Goal: Information Seeking & Learning: Learn about a topic

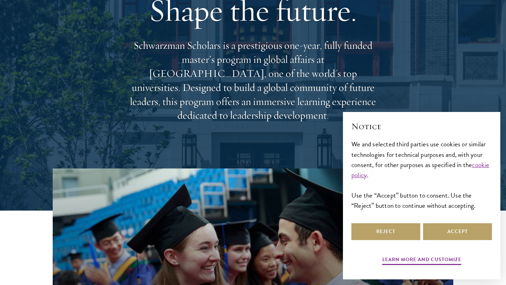
scroll to position [75, 0]
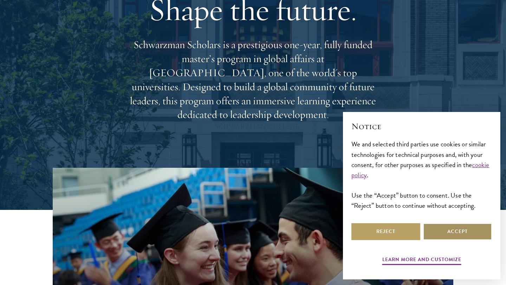
click at [448, 235] on button "Accept" at bounding box center [457, 232] width 69 height 17
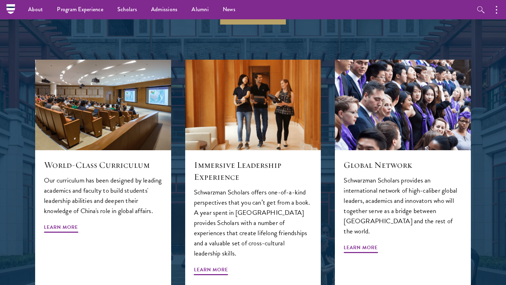
scroll to position [722, 0]
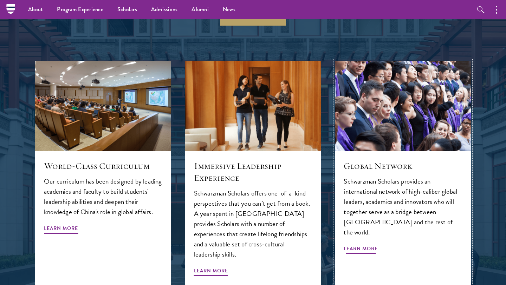
click at [370, 245] on span "Learn More" at bounding box center [361, 250] width 34 height 11
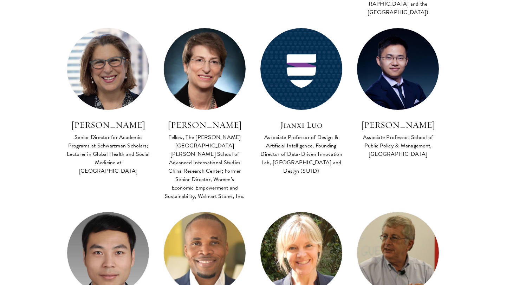
scroll to position [1310, 0]
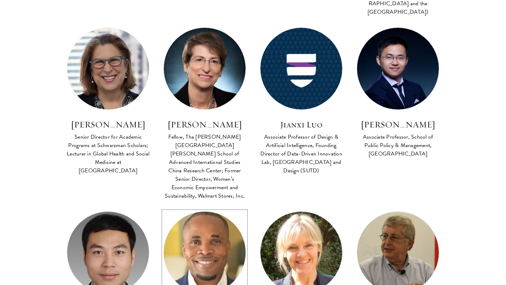
click at [193, 208] on img at bounding box center [205, 253] width 90 height 90
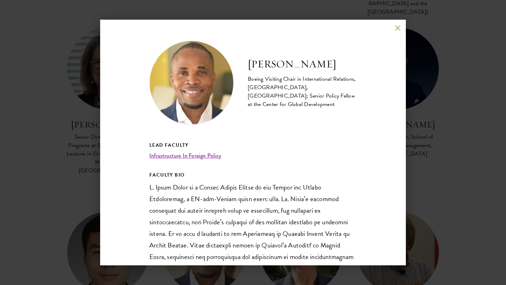
click at [395, 27] on button at bounding box center [398, 28] width 6 height 6
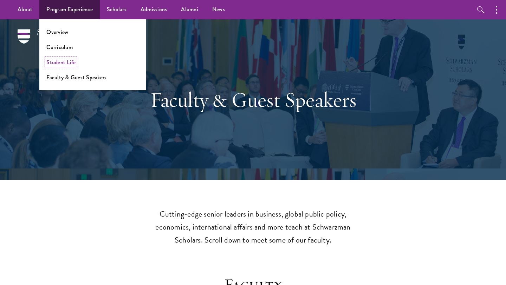
click at [72, 63] on link "Student Life" at bounding box center [60, 62] width 29 height 8
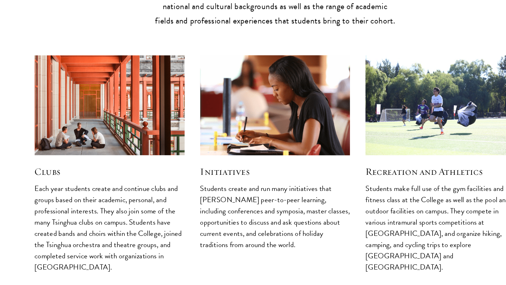
scroll to position [1780, 0]
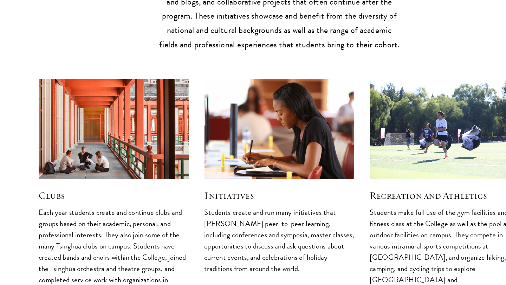
drag, startPoint x: 96, startPoint y: 199, endPoint x: 109, endPoint y: 209, distance: 16.7
click at [109, 209] on p "Each year students create and continue clubs and groups based on their academic…" at bounding box center [103, 231] width 136 height 82
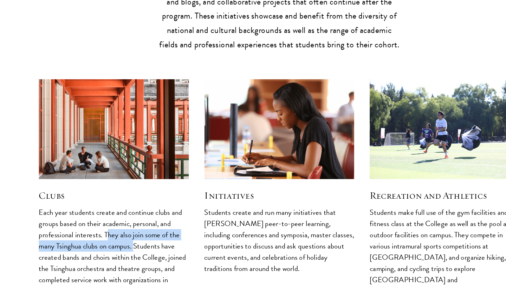
drag, startPoint x: 98, startPoint y: 197, endPoint x: 124, endPoint y: 210, distance: 28.8
click at [124, 210] on p "Each year students create and continue clubs and groups based on their academic…" at bounding box center [103, 231] width 136 height 82
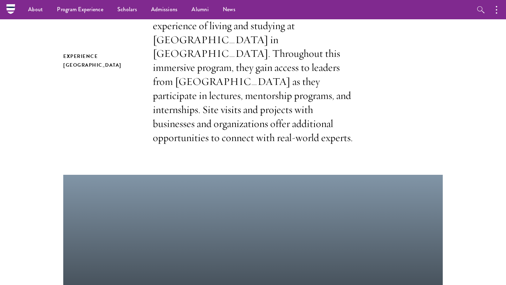
scroll to position [68, 0]
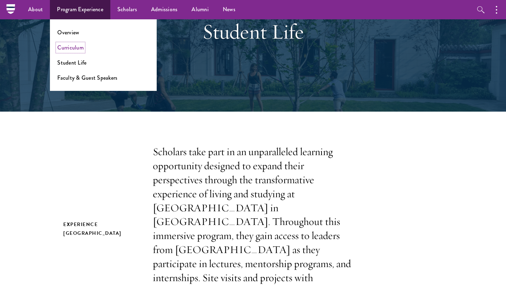
click at [72, 47] on link "Curriculum" at bounding box center [70, 48] width 26 height 8
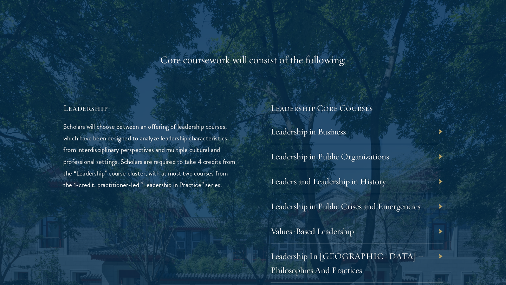
scroll to position [1091, 0]
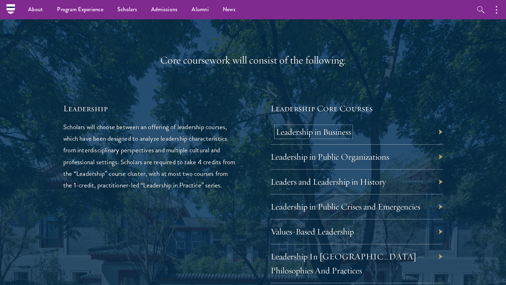
click at [312, 137] on link "Leadership in Business" at bounding box center [313, 132] width 75 height 11
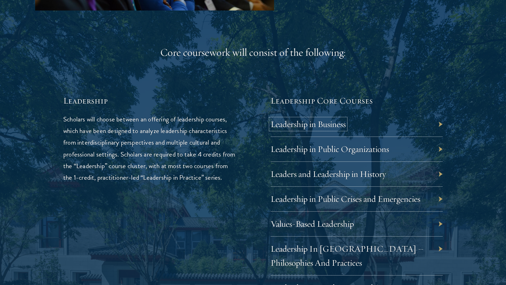
scroll to position [1102, 0]
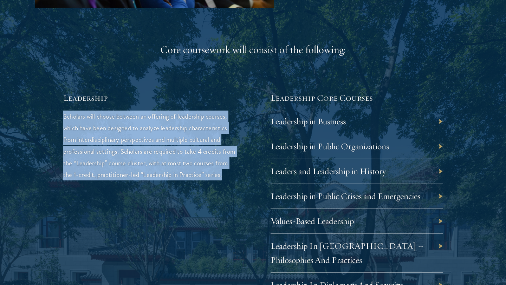
drag, startPoint x: 63, startPoint y: 114, endPoint x: 98, endPoint y: 183, distance: 77.0
click at [98, 180] on p "Scholars will choose between an offering of leadership courses, which have been…" at bounding box center [149, 146] width 172 height 70
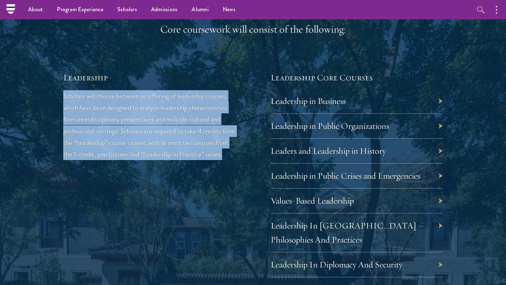
scroll to position [1123, 0]
click at [203, 160] on p "Scholars will choose between an offering of leadership courses, which have been…" at bounding box center [149, 125] width 172 height 70
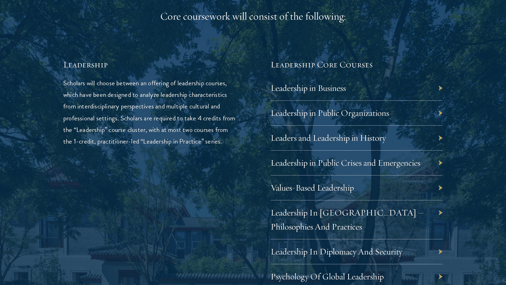
scroll to position [1142, 0]
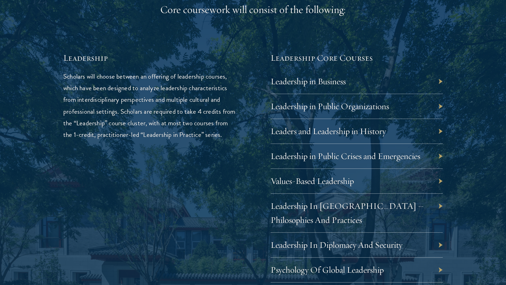
click at [441, 83] on div "Leadership in Business" at bounding box center [357, 81] width 172 height 25
click at [440, 81] on div "Leadership in Business" at bounding box center [357, 81] width 172 height 25
click at [418, 82] on div "Leadership in Business" at bounding box center [357, 81] width 172 height 25
click at [349, 85] on div "Leadership in Business" at bounding box center [357, 81] width 172 height 25
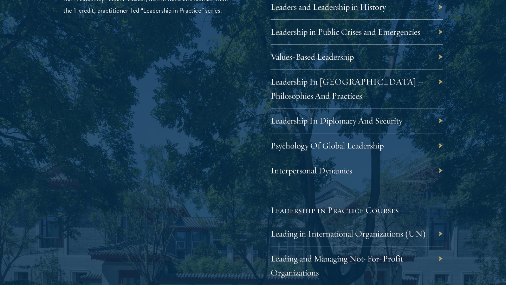
scroll to position [1268, 0]
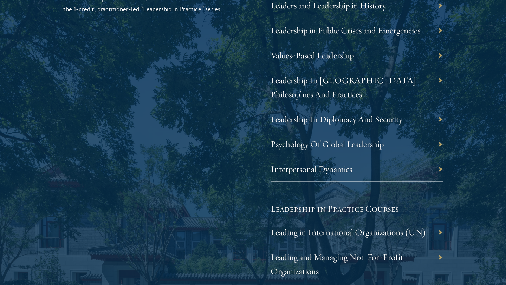
click at [337, 123] on link "Leadership In Diplomacy And Security" at bounding box center [337, 119] width 132 height 11
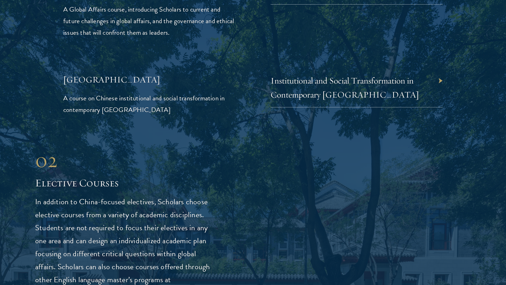
scroll to position [1765, 0]
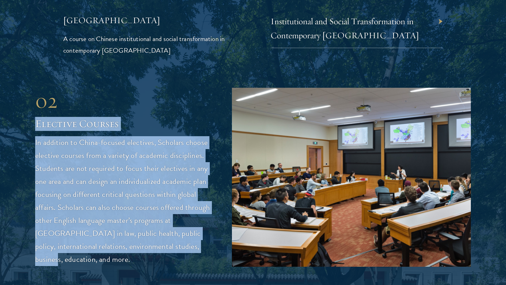
drag, startPoint x: 37, startPoint y: 108, endPoint x: 193, endPoint y: 235, distance: 201.6
click at [193, 235] on div "02 Elective Courses In addition to China-focused electives, Scholars choose ele…" at bounding box center [123, 177] width 176 height 178
click at [193, 235] on p "In addition to China-focused electives, Scholars choose elective courses from a…" at bounding box center [123, 201] width 176 height 130
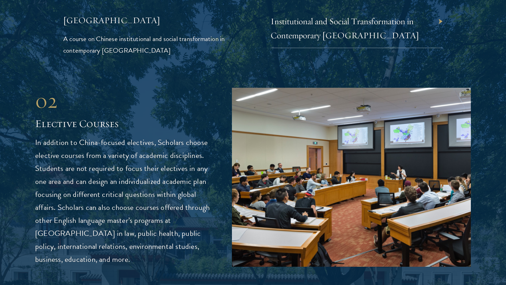
drag, startPoint x: 173, startPoint y: 242, endPoint x: 166, endPoint y: 155, distance: 87.8
click at [166, 155] on p "In addition to China-focused electives, Scholars choose elective courses from a…" at bounding box center [123, 201] width 176 height 130
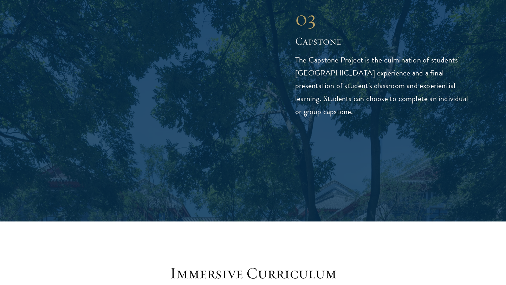
scroll to position [2682, 0]
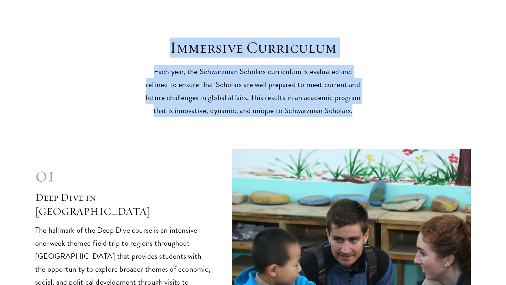
drag, startPoint x: 170, startPoint y: 20, endPoint x: 352, endPoint y: 88, distance: 194.0
click at [352, 88] on header "Immersive Curriculum Each year, the Schwarzman Scholars curriculum is evaluated…" at bounding box center [253, 77] width 218 height 79
click at [352, 88] on p "Each year, the Schwarzman Scholars curriculum is evaluated and refined to ensur…" at bounding box center [253, 91] width 218 height 52
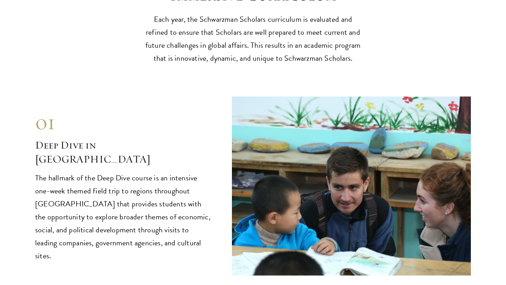
scroll to position [2734, 0]
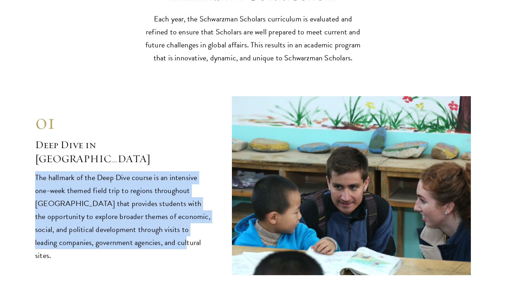
drag, startPoint x: 28, startPoint y: 144, endPoint x: 185, endPoint y: 219, distance: 173.9
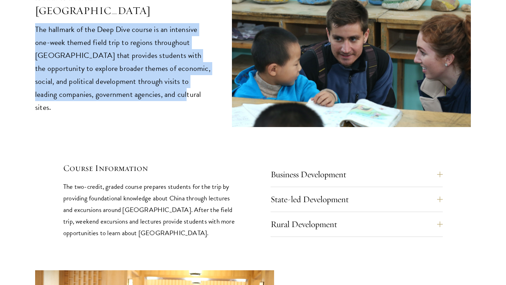
scroll to position [2884, 0]
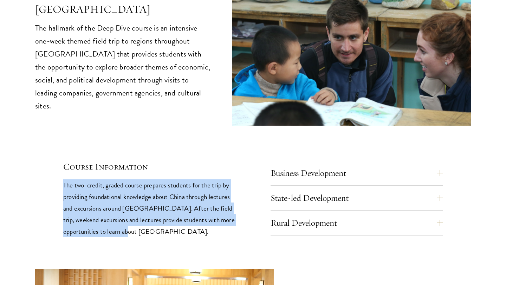
drag, startPoint x: 64, startPoint y: 154, endPoint x: 127, endPoint y: 205, distance: 80.9
click at [127, 206] on p "The two-credit, graded course prepares students for the trip by providing found…" at bounding box center [149, 209] width 172 height 58
click at [127, 205] on p "The two-credit, graded course prepares students for the trip by providing found…" at bounding box center [149, 209] width 172 height 58
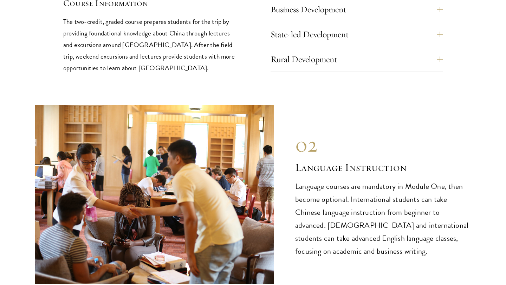
scroll to position [3050, 0]
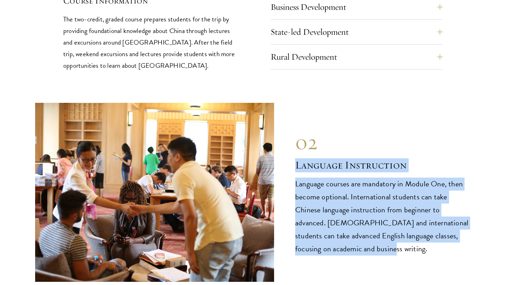
drag, startPoint x: 290, startPoint y: 132, endPoint x: 340, endPoint y: 229, distance: 108.8
click at [340, 229] on div "02 Language Instruction 02 Language Instruction Language courses are mandatory …" at bounding box center [253, 192] width 436 height 179
click at [343, 225] on p "Language courses are mandatory in Module One, then become optional. Internation…" at bounding box center [383, 217] width 176 height 78
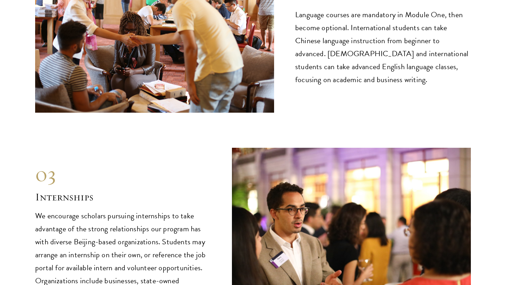
scroll to position [3296, 0]
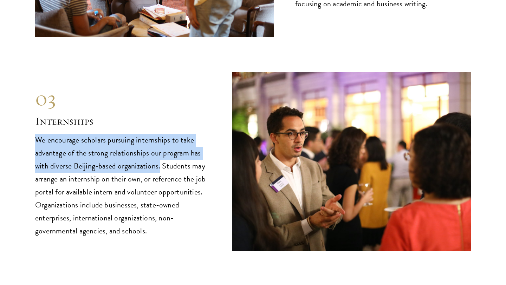
drag, startPoint x: 37, startPoint y: 110, endPoint x: 158, endPoint y: 140, distance: 124.6
click at [158, 140] on p "We encourage scholars pursuing internships to take advantage of the strong rela…" at bounding box center [123, 186] width 176 height 104
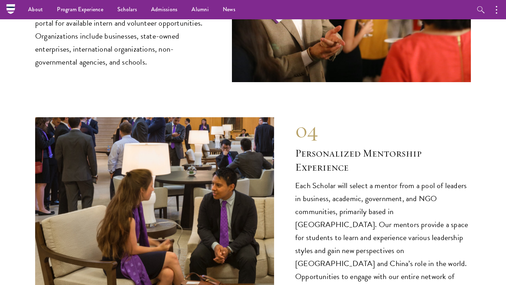
scroll to position [3464, 0]
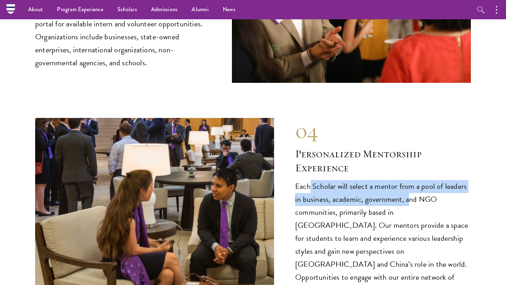
drag, startPoint x: 309, startPoint y: 160, endPoint x: 409, endPoint y: 181, distance: 102.7
click at [409, 181] on p "Each Scholar will select a mentor from a pool of leaders in business, academic,…" at bounding box center [383, 238] width 176 height 117
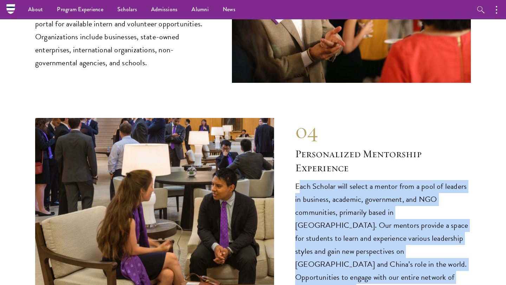
drag, startPoint x: 297, startPoint y: 166, endPoint x: 424, endPoint y: 258, distance: 156.4
click at [424, 258] on p "Each Scholar will select a mentor from a pool of leaders in business, academic,…" at bounding box center [383, 238] width 176 height 117
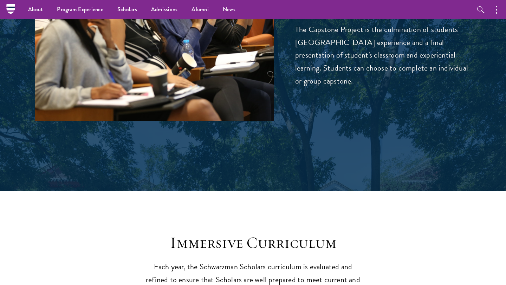
scroll to position [2391, 0]
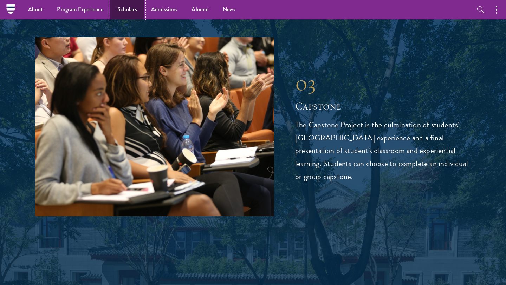
click at [116, 8] on link "Scholars" at bounding box center [127, 9] width 34 height 19
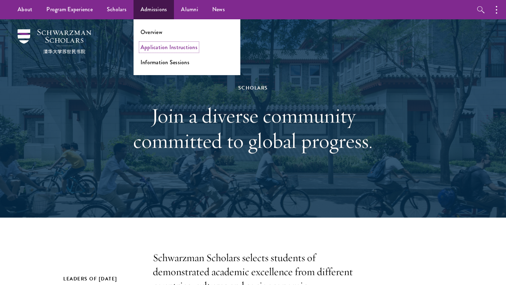
click at [164, 49] on link "Application Instructions" at bounding box center [169, 47] width 57 height 8
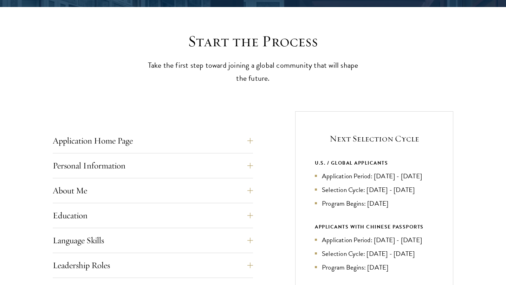
scroll to position [174, 0]
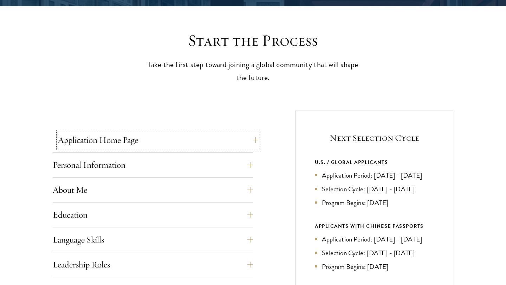
click at [195, 144] on button "Application Home Page" at bounding box center [158, 140] width 200 height 17
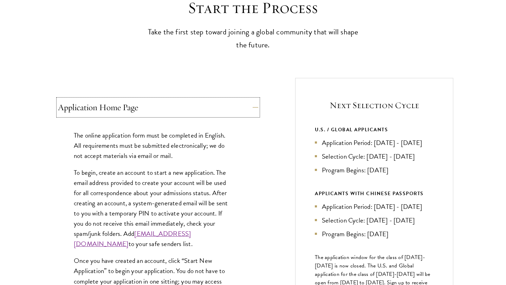
scroll to position [210, 0]
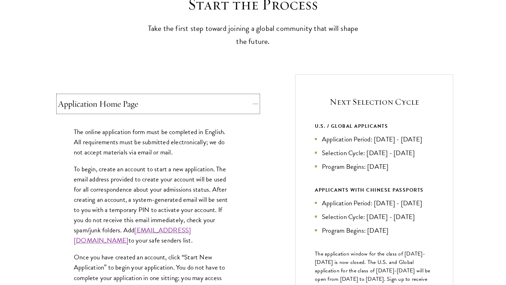
click at [173, 109] on button "Application Home Page" at bounding box center [158, 104] width 200 height 17
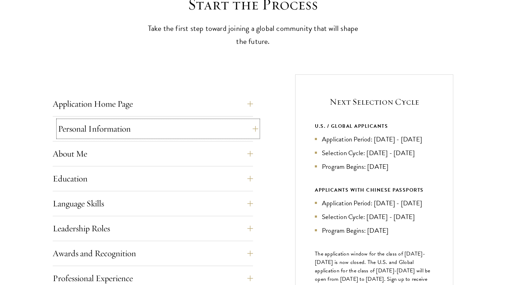
click at [170, 124] on button "Personal Information" at bounding box center [158, 129] width 200 height 17
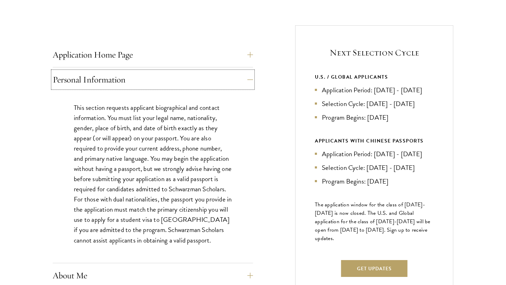
scroll to position [260, 0]
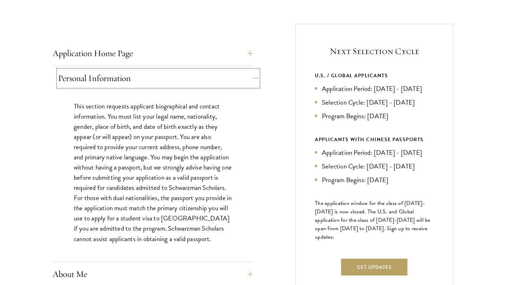
click at [175, 84] on button "Personal Information" at bounding box center [158, 78] width 200 height 17
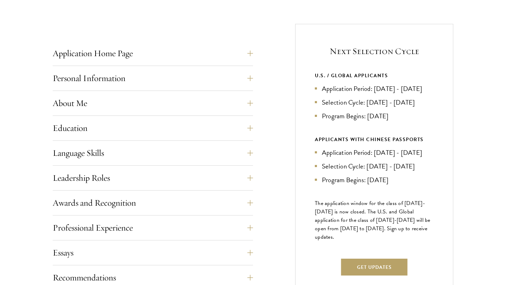
click at [168, 111] on div "About Me Biographical Profile: Provide a biographical profile of up to 100 word…" at bounding box center [153, 105] width 200 height 21
click at [168, 103] on button "About Me" at bounding box center [158, 103] width 200 height 17
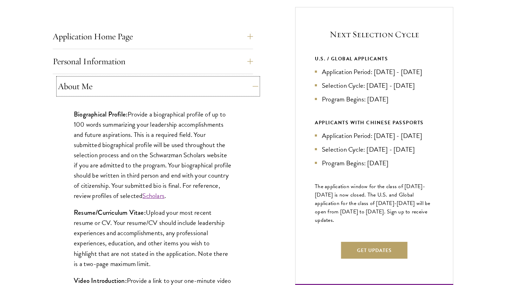
scroll to position [278, 0]
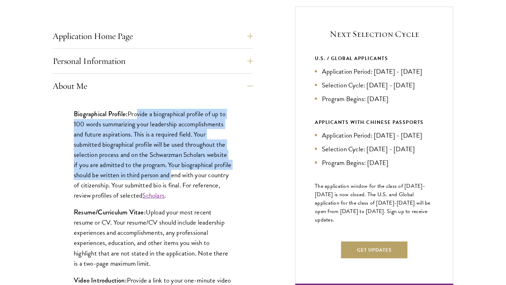
drag, startPoint x: 140, startPoint y: 111, endPoint x: 192, endPoint y: 173, distance: 80.8
click at [192, 173] on p "Biographical Profile: Provide a biographical profile of up to 100 words summari…" at bounding box center [153, 155] width 158 height 92
click at [192, 174] on p "Biographical Profile: Provide a biographical profile of up to 100 words summari…" at bounding box center [153, 155] width 158 height 92
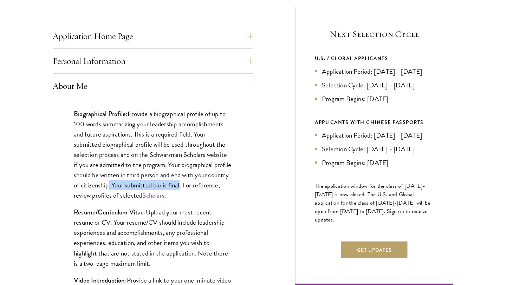
drag, startPoint x: 131, startPoint y: 185, endPoint x: 202, endPoint y: 187, distance: 70.7
click at [202, 187] on p "Biographical Profile: Provide a biographical profile of up to 100 words summari…" at bounding box center [153, 155] width 158 height 92
click at [164, 196] on link "Scholars" at bounding box center [153, 195] width 22 height 10
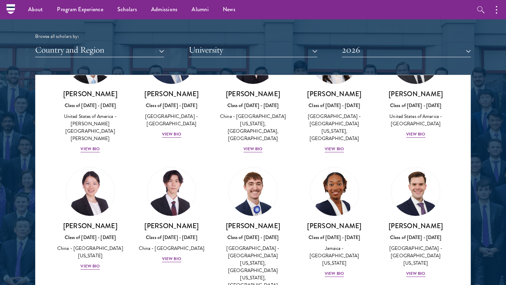
scroll to position [3366, 0]
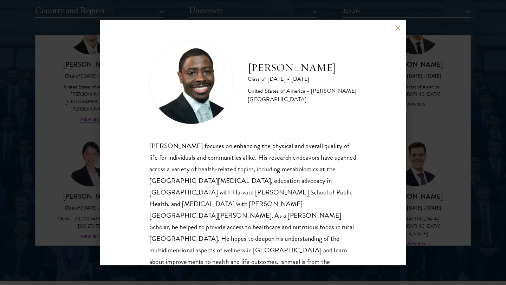
scroll to position [899, 0]
click at [397, 29] on button at bounding box center [398, 28] width 6 height 6
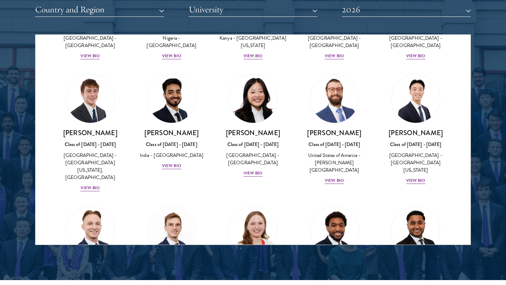
scroll to position [2948, 0]
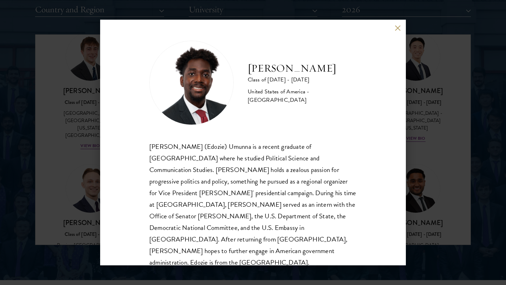
scroll to position [1, 0]
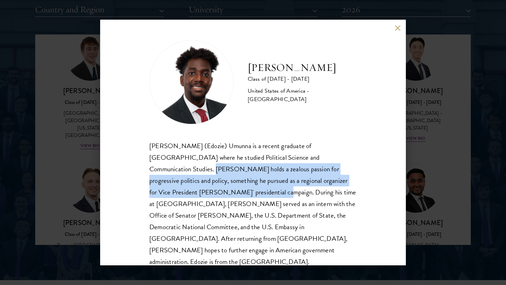
drag, startPoint x: 317, startPoint y: 157, endPoint x: 345, endPoint y: 182, distance: 38.1
click at [345, 182] on div "[PERSON_NAME] (Edozie) Umunna is a recent graduate of [GEOGRAPHIC_DATA] where h…" at bounding box center [252, 204] width 207 height 128
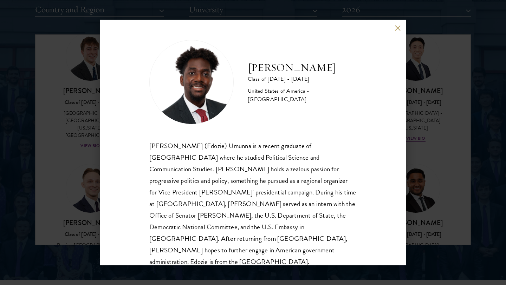
click at [346, 183] on div "[PERSON_NAME] (Edozie) Umunna is a recent graduate of [GEOGRAPHIC_DATA] where h…" at bounding box center [252, 204] width 207 height 128
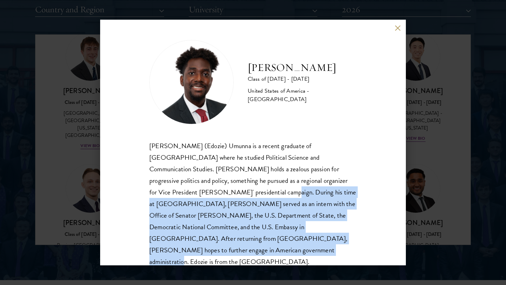
drag, startPoint x: 143, startPoint y: 189, endPoint x: 332, endPoint y: 242, distance: 195.9
click at [332, 242] on div "[PERSON_NAME] Class of [DATE] - [DATE] [GEOGRAPHIC_DATA] - [GEOGRAPHIC_DATA] [P…" at bounding box center [253, 143] width 306 height 246
click at [332, 242] on div "[PERSON_NAME] (Edozie) Umunna is a recent graduate of [GEOGRAPHIC_DATA] where h…" at bounding box center [252, 204] width 207 height 128
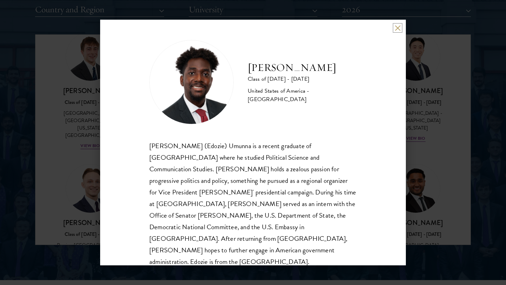
click at [397, 26] on button at bounding box center [398, 28] width 6 height 6
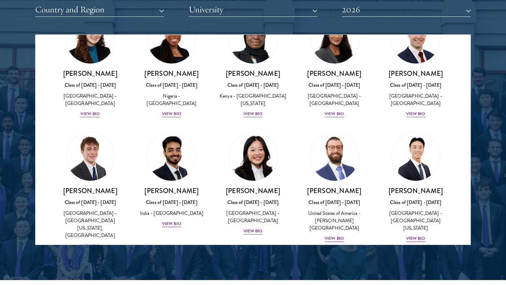
scroll to position [2846, 0]
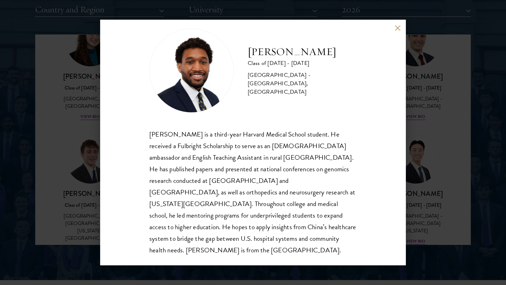
scroll to position [12, 0]
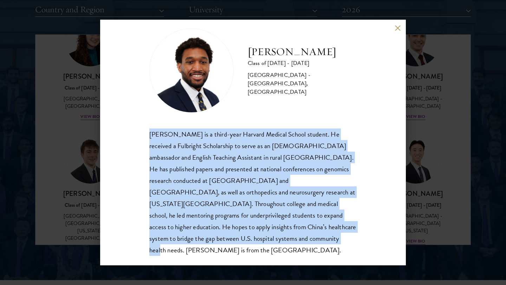
drag, startPoint x: 147, startPoint y: 131, endPoint x: 292, endPoint y: 231, distance: 176.4
click at [292, 233] on div "[PERSON_NAME] Class of [DATE] - [DATE] [GEOGRAPHIC_DATA] - [GEOGRAPHIC_DATA], […" at bounding box center [253, 143] width 306 height 246
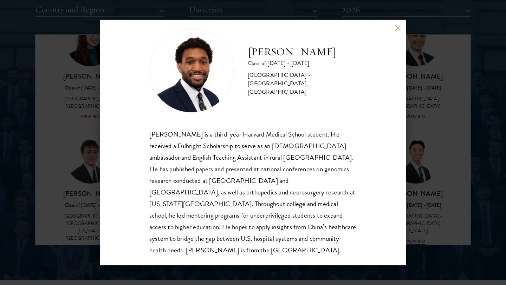
click at [394, 23] on div "[PERSON_NAME] Class of [DATE] - [DATE] [GEOGRAPHIC_DATA] - [GEOGRAPHIC_DATA], […" at bounding box center [253, 143] width 306 height 246
click at [395, 26] on button at bounding box center [398, 28] width 6 height 6
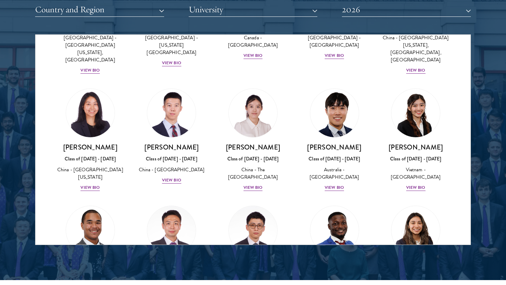
scroll to position [1989, 0]
